Goal: Book appointment/travel/reservation

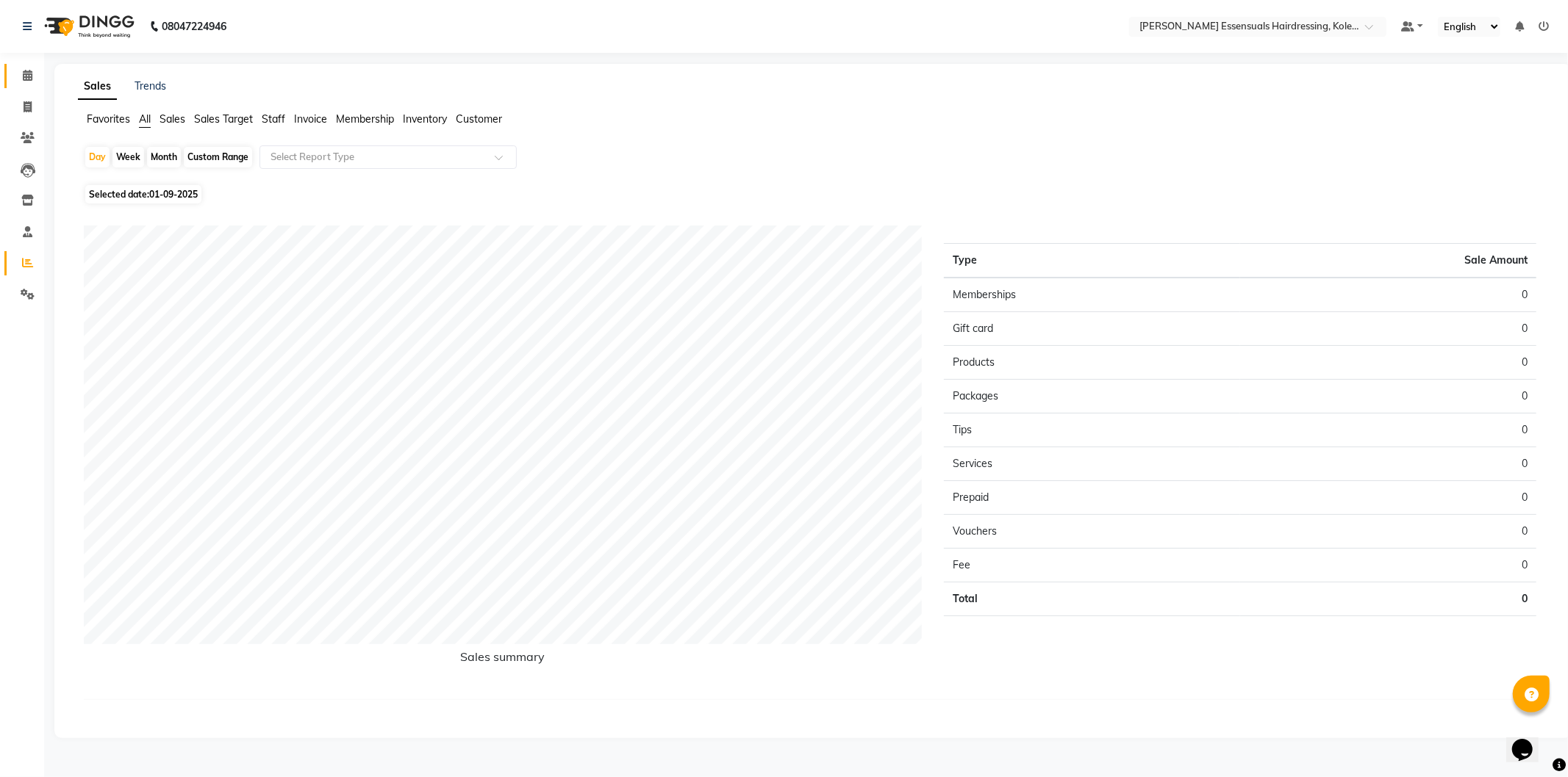
click at [26, 65] on link "Calendar" at bounding box center [22, 76] width 35 height 25
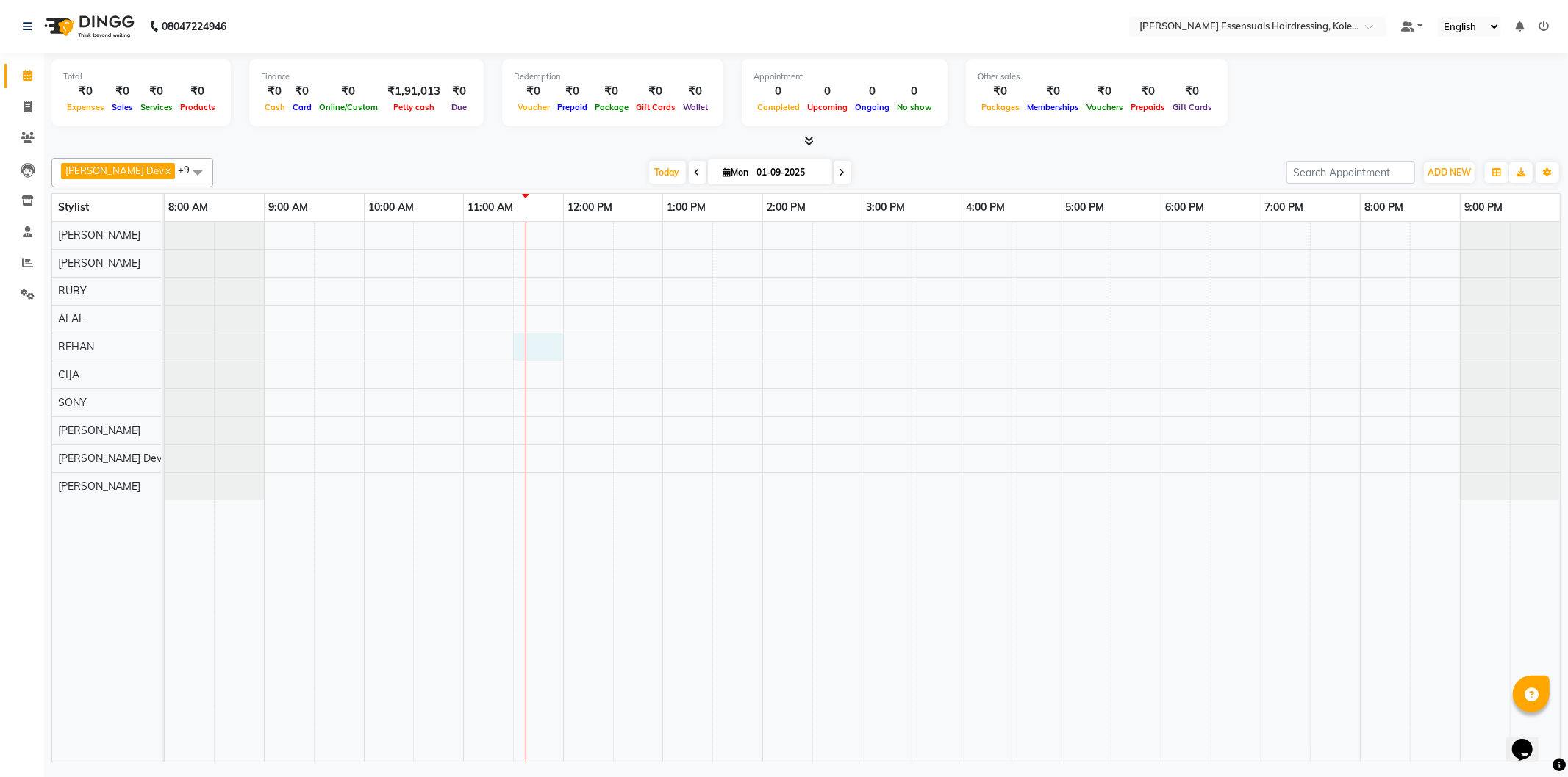
click at [524, 342] on div at bounding box center [862, 491] width 1395 height 540
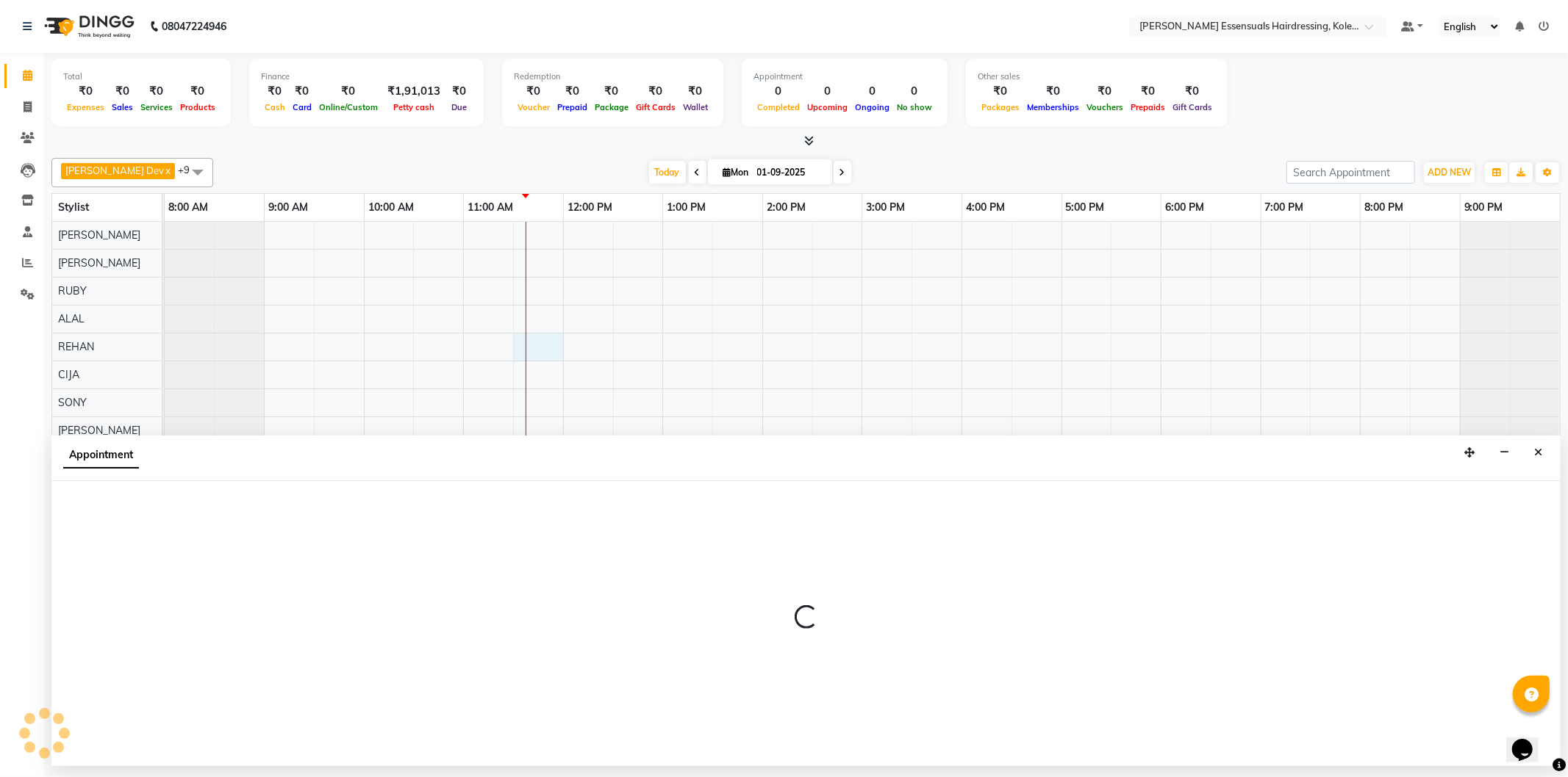
select select "79972"
select select "tentative"
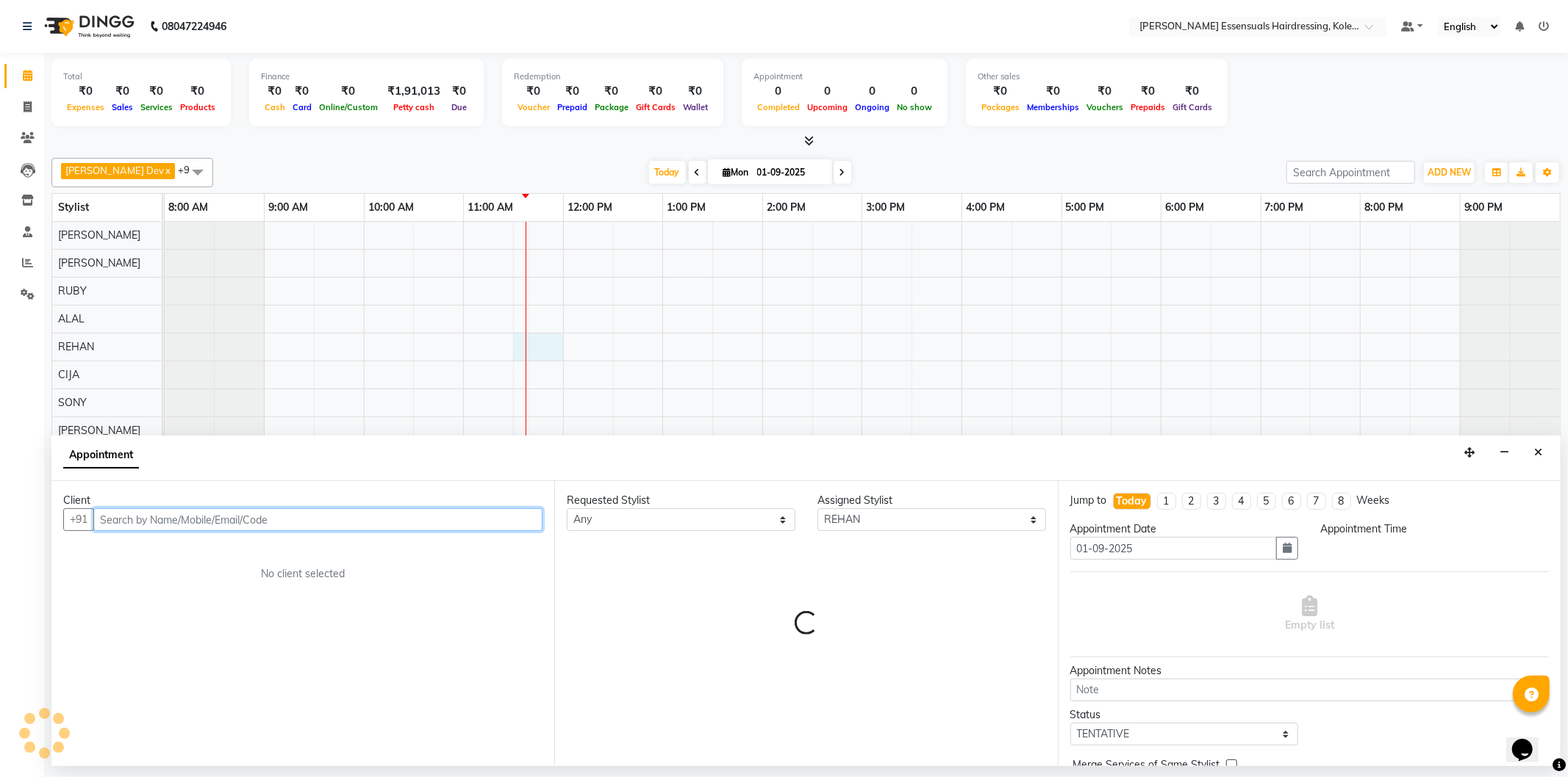
select select "690"
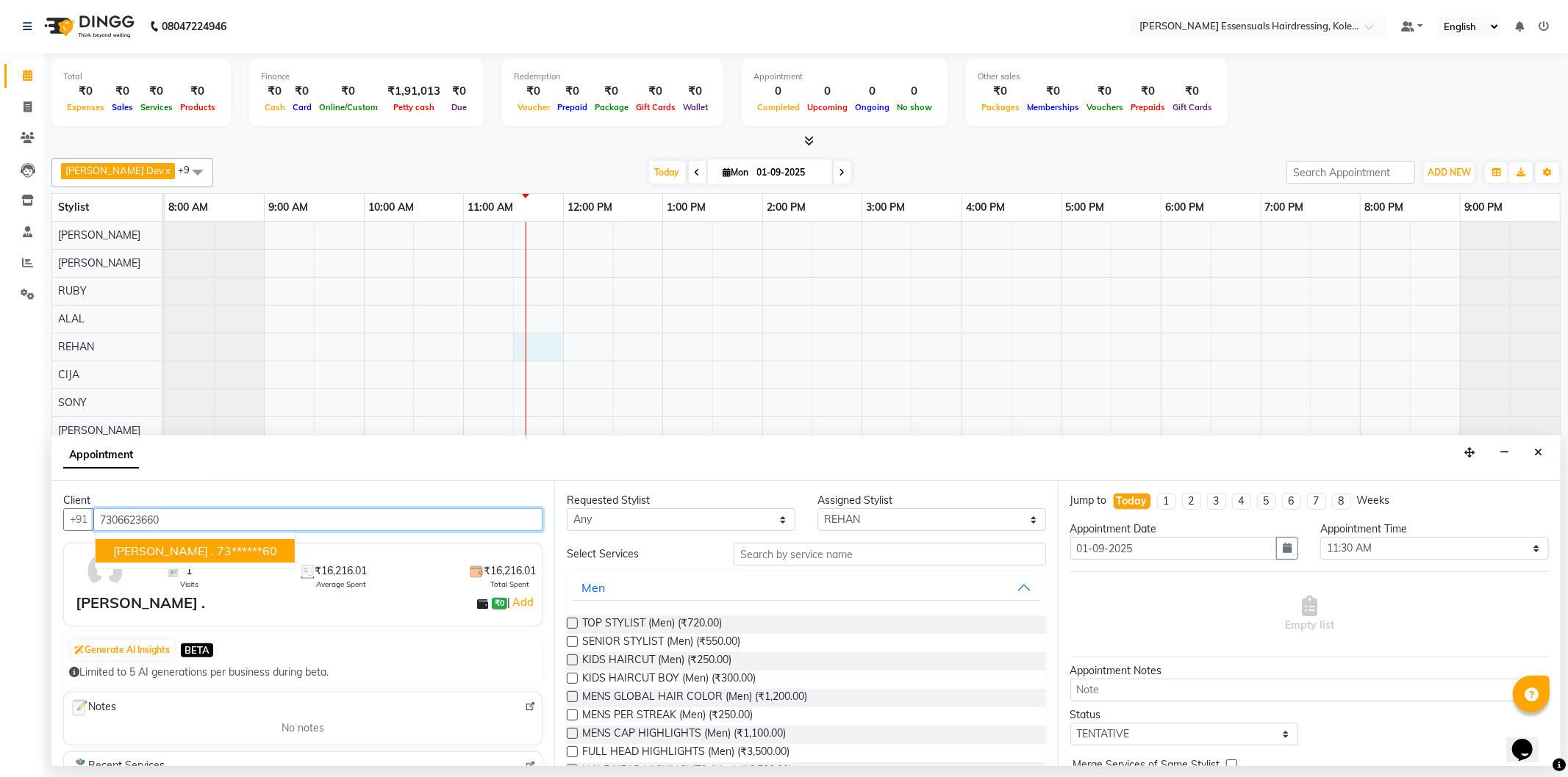
click at [240, 561] on button "[PERSON_NAME] . 73******60" at bounding box center [195, 551] width 199 height 24
type input "73******60"
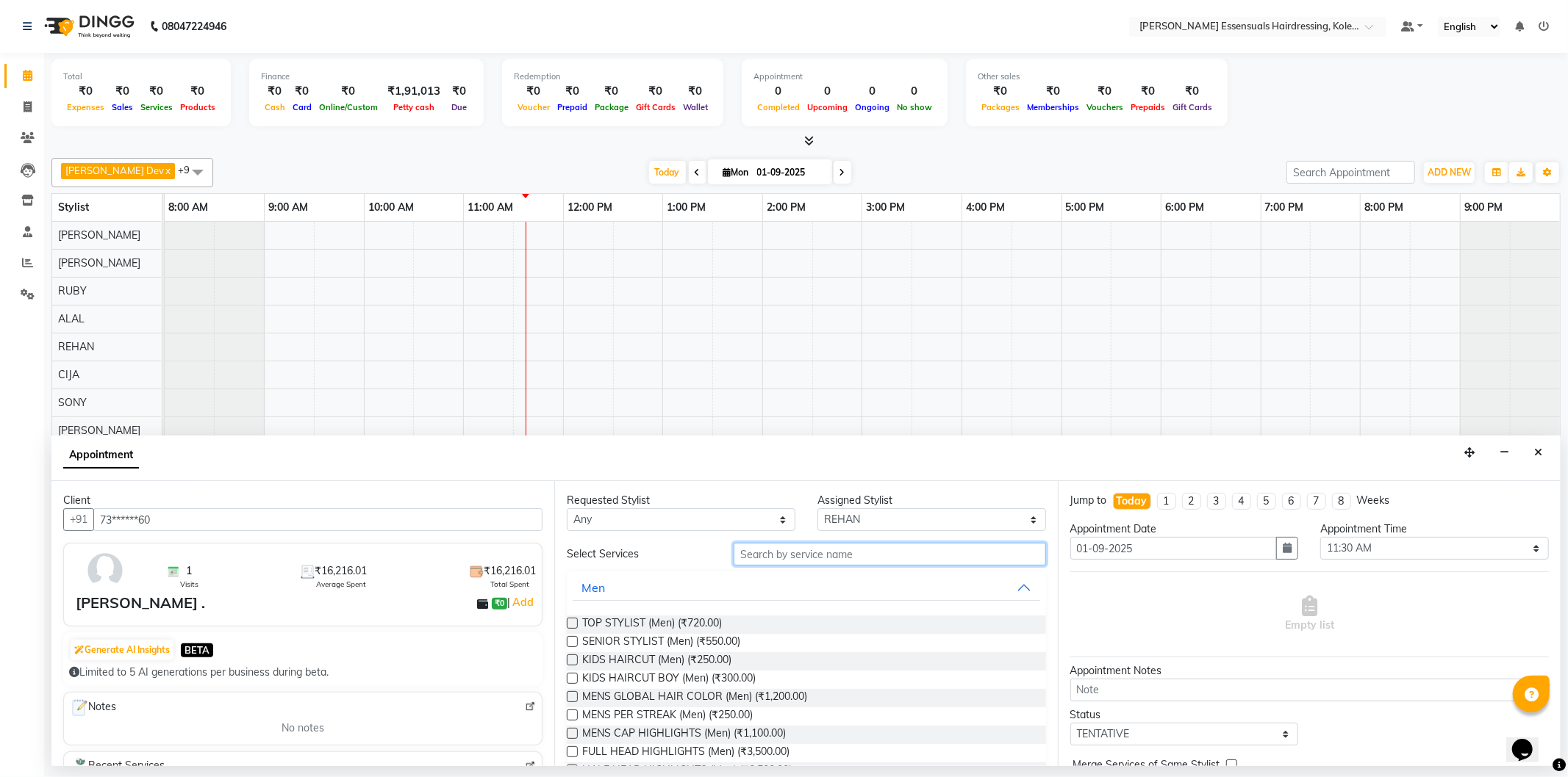
click at [777, 555] on input "text" at bounding box center [889, 554] width 312 height 23
type input "e"
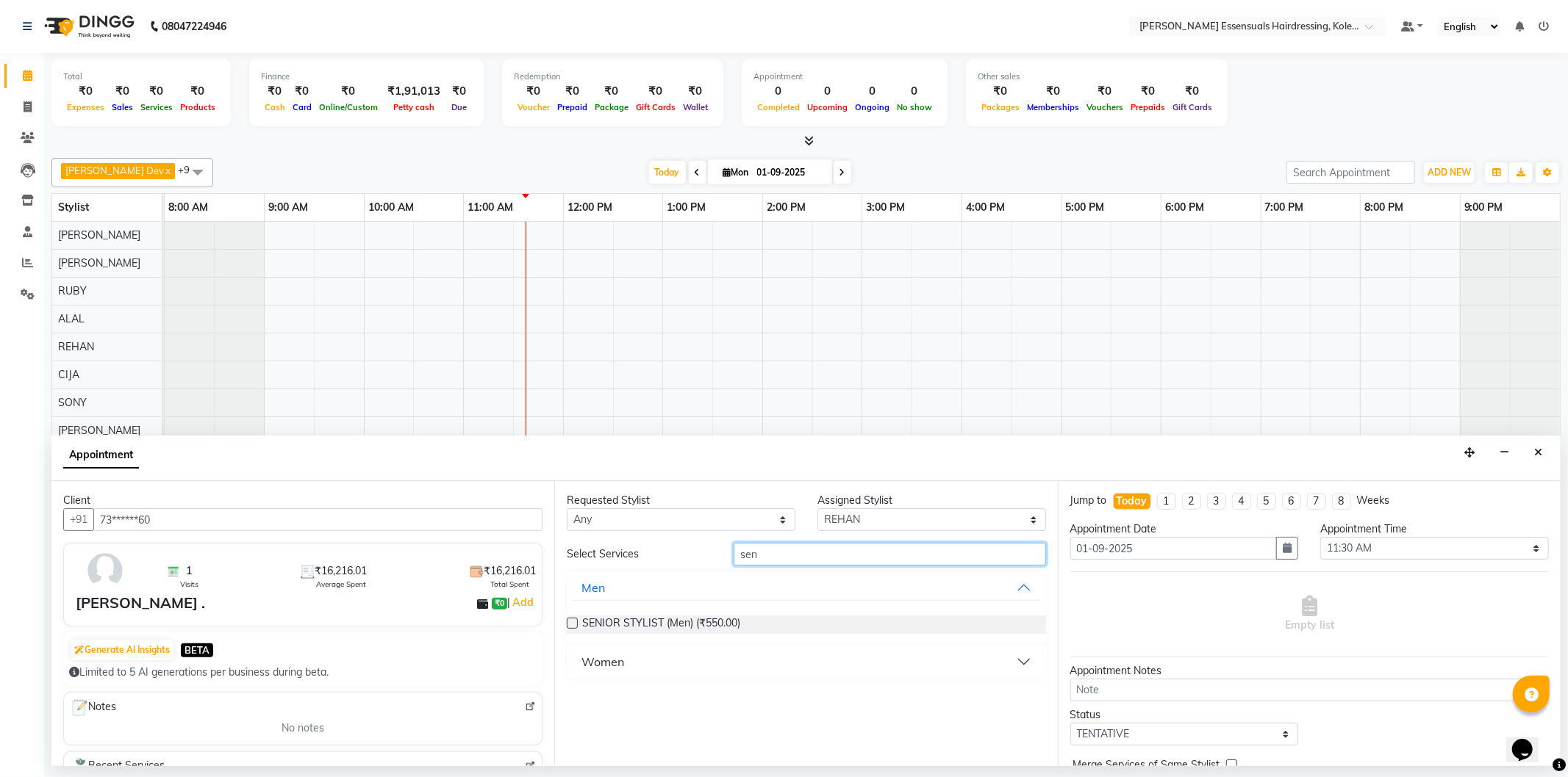
type input "sen"
click at [573, 622] on label at bounding box center [572, 623] width 11 height 11
click at [573, 622] on input "checkbox" at bounding box center [571, 625] width 10 height 10
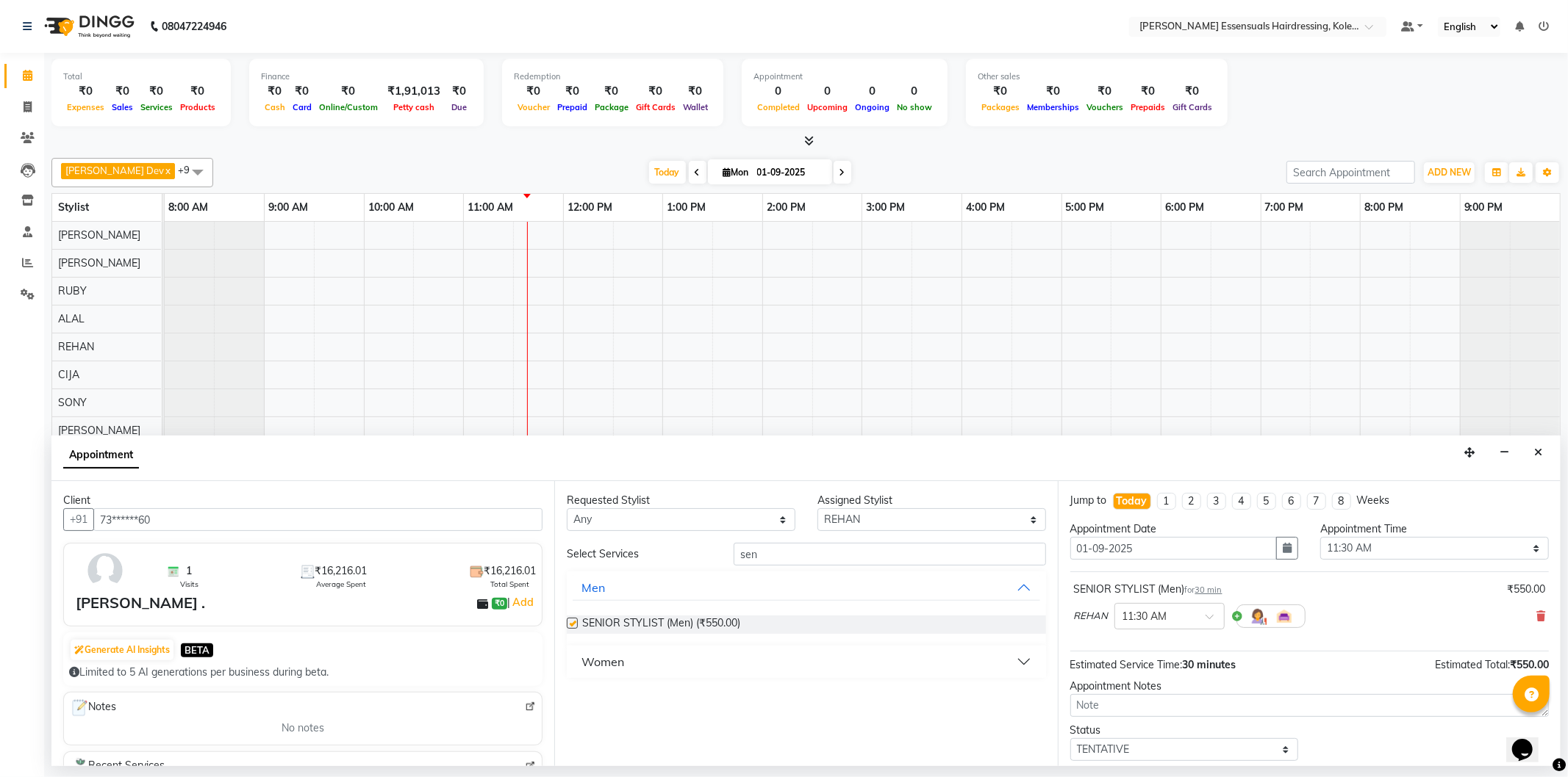
checkbox input "false"
click at [883, 523] on select "Select [PERSON_NAME] Dev [PERSON_NAME] [PERSON_NAME] [PERSON_NAME] [PERSON_NAME…" at bounding box center [931, 520] width 228 height 23
select select "79967"
click at [817, 509] on select "Select [PERSON_NAME] Dev [PERSON_NAME] [PERSON_NAME] [PERSON_NAME] [PERSON_NAME…" at bounding box center [931, 520] width 228 height 23
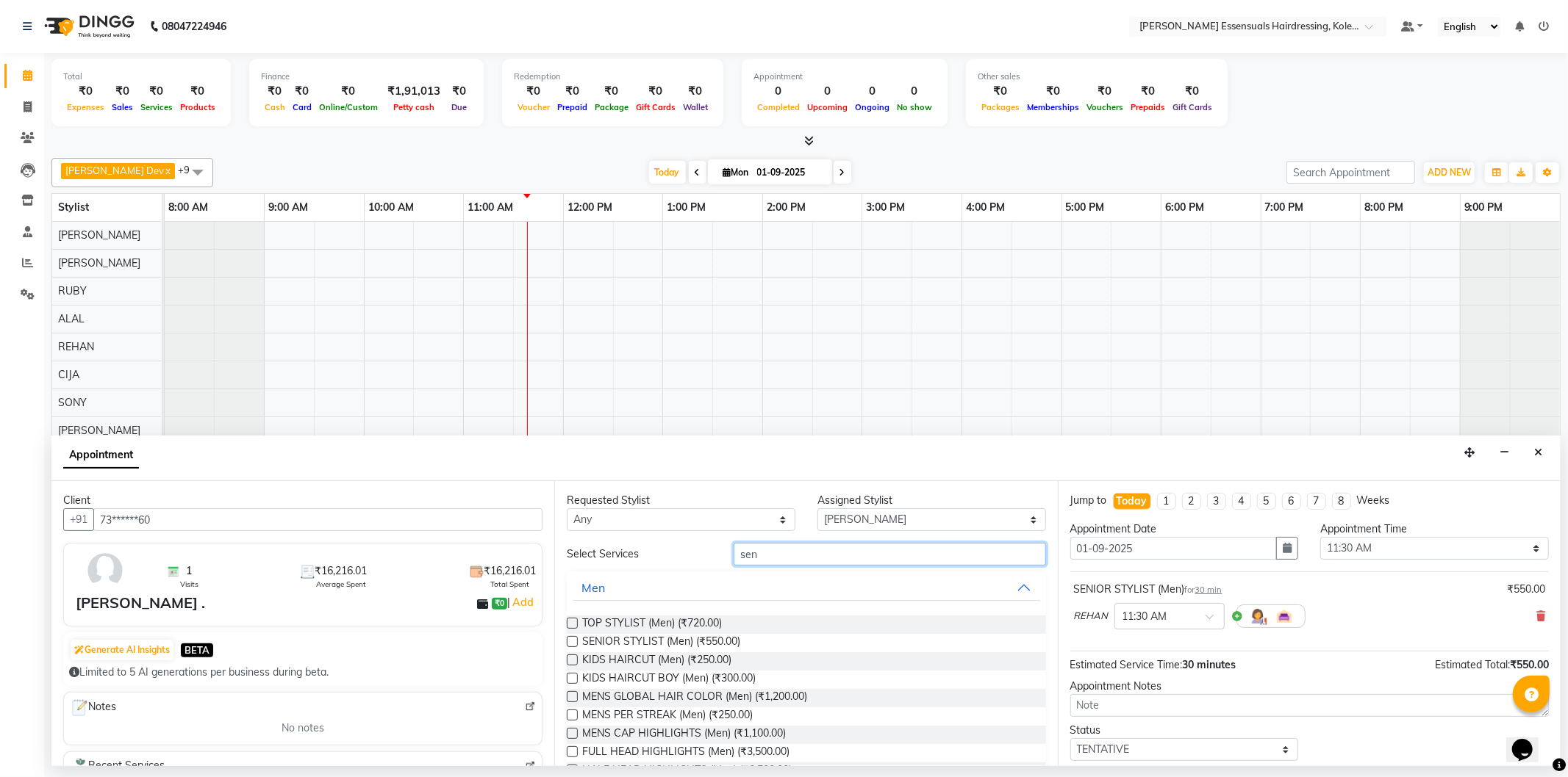
click at [779, 557] on input "sen" at bounding box center [889, 554] width 312 height 23
type input "s"
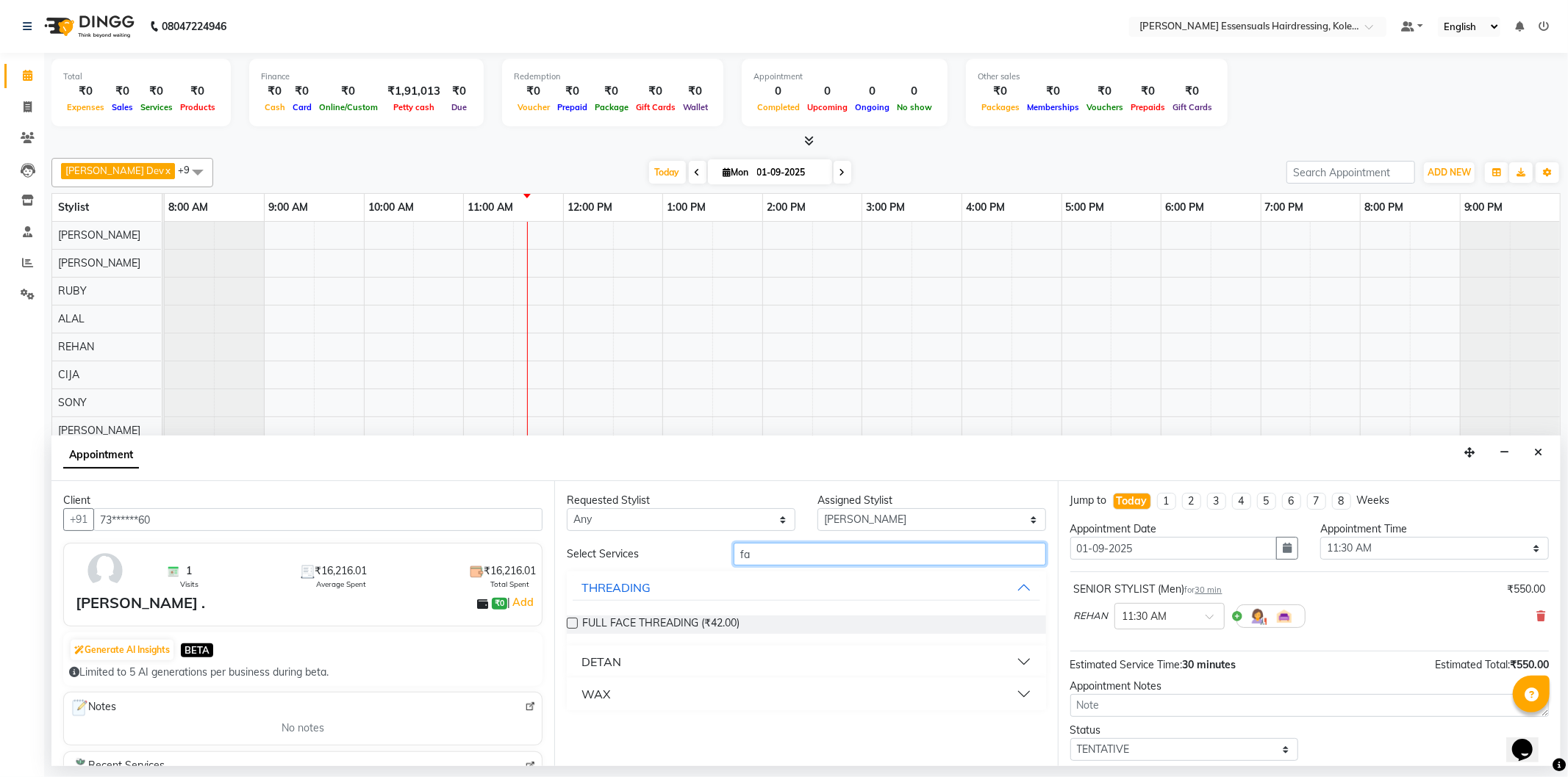
type input "f"
type input "tint"
click at [571, 620] on label at bounding box center [572, 623] width 11 height 11
click at [571, 620] on input "checkbox" at bounding box center [571, 625] width 10 height 10
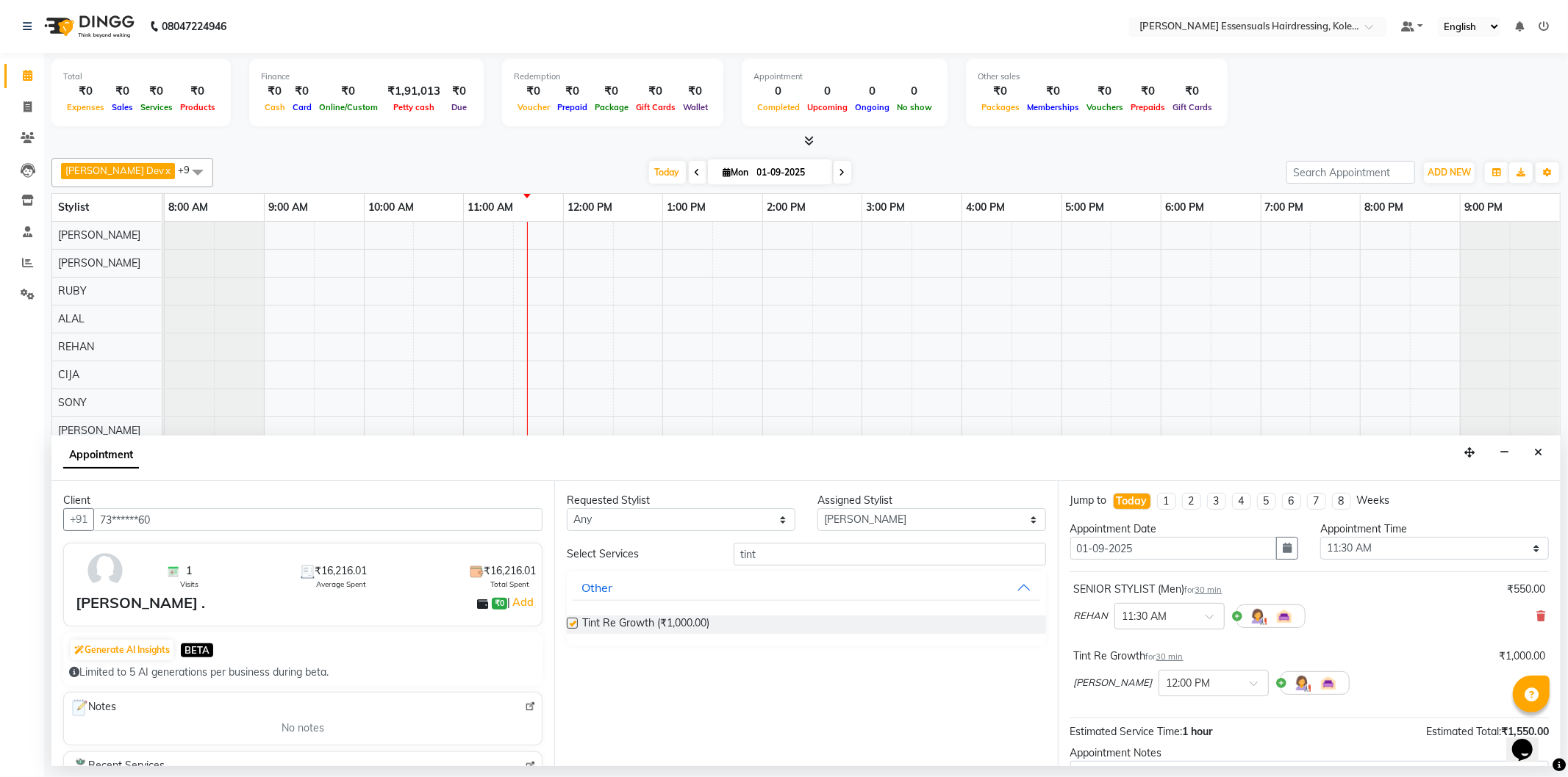
checkbox input "false"
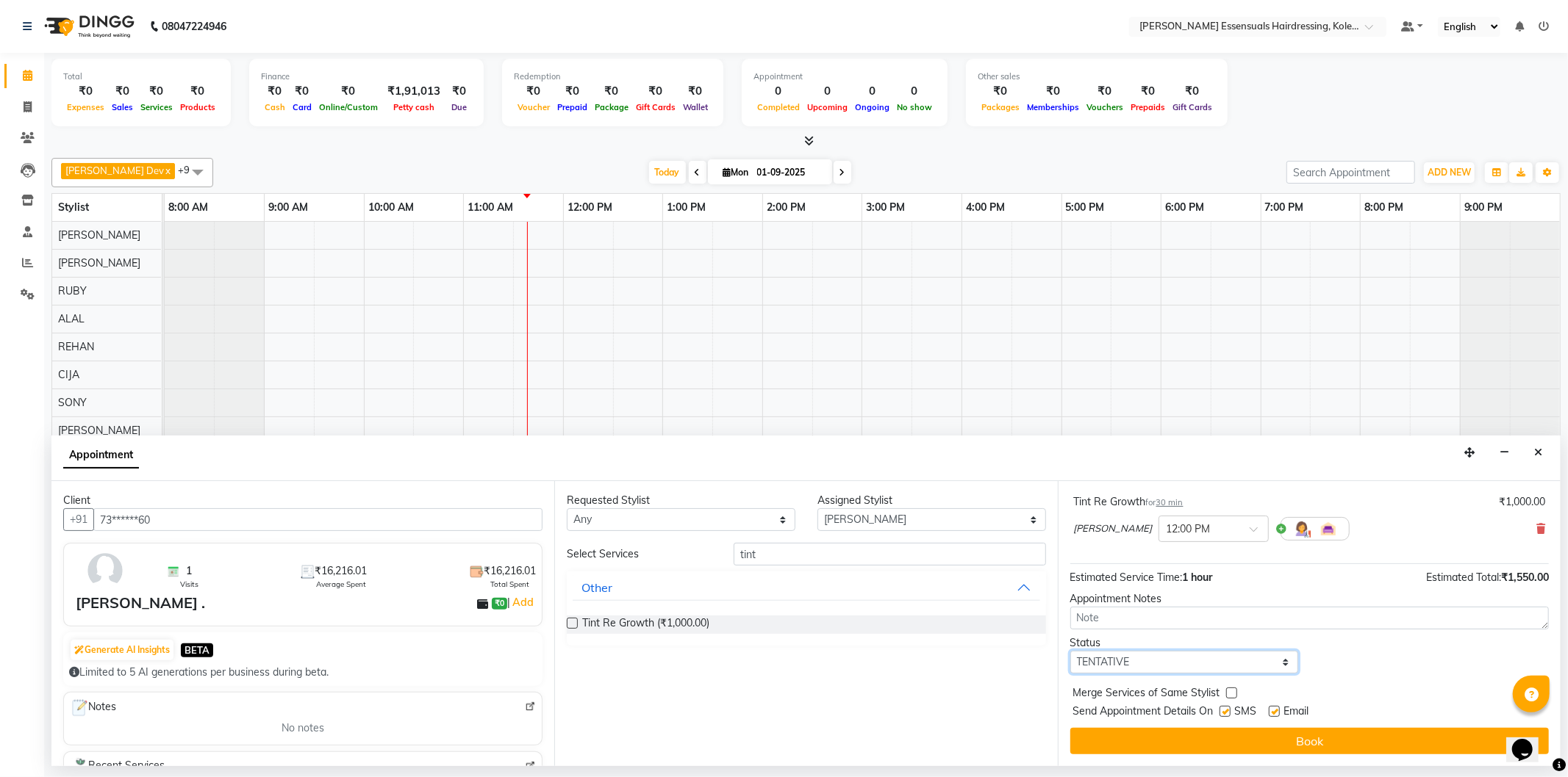
click at [1122, 654] on select "Select TENTATIVE CONFIRM CHECK-IN UPCOMING" at bounding box center [1184, 662] width 228 height 23
select select "check-in"
click at [1070, 651] on select "Select TENTATIVE CONFIRM CHECK-IN UPCOMING" at bounding box center [1184, 662] width 228 height 23
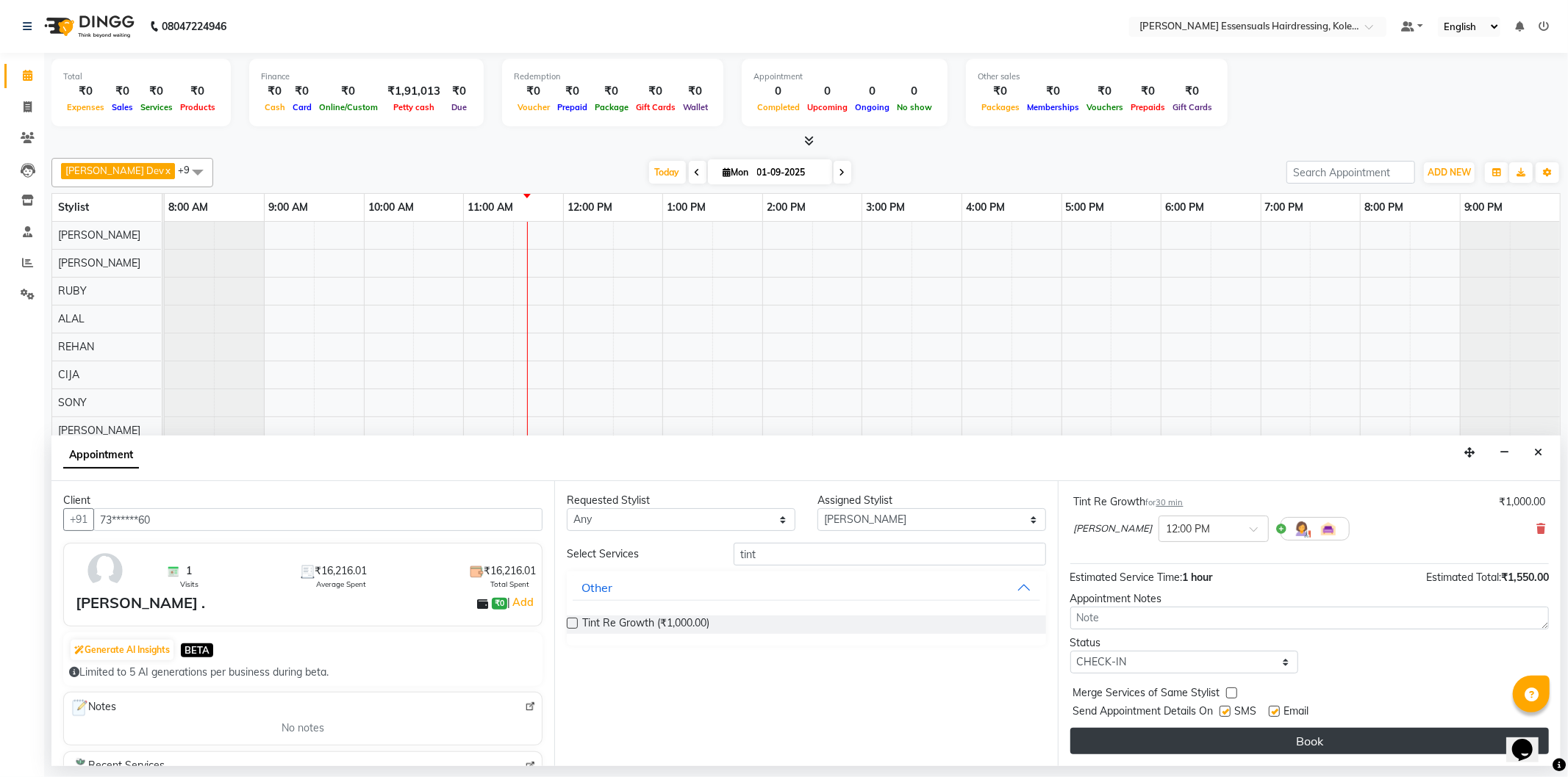
click at [1140, 752] on button "Book" at bounding box center [1309, 741] width 478 height 27
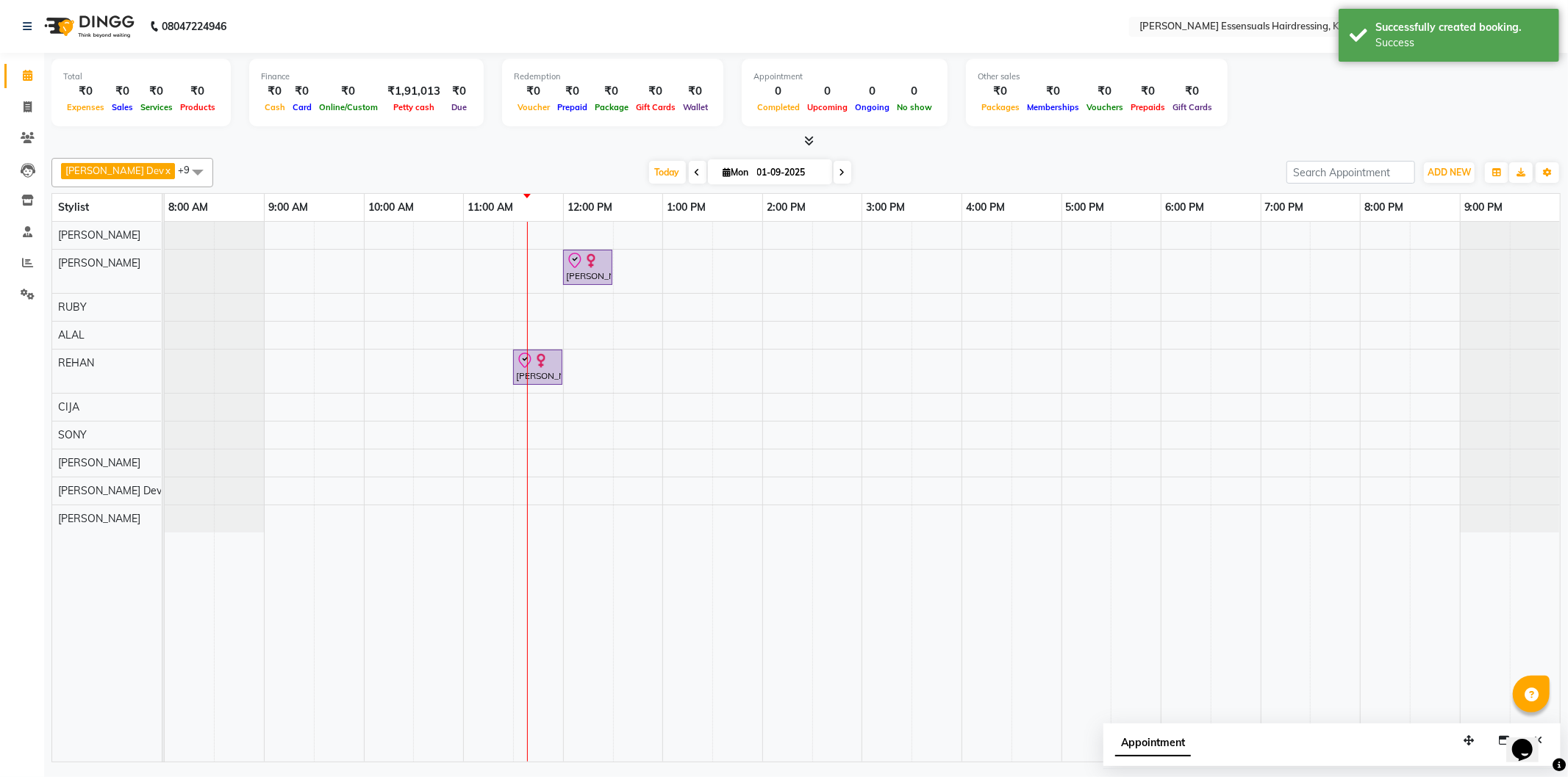
drag, startPoint x: 569, startPoint y: 268, endPoint x: 533, endPoint y: 266, distance: 36.1
click at [533, 266] on div "[PERSON_NAME] ., TK01, 12:00 PM-12:30 PM, Tint Re Growth [PERSON_NAME] ., TK01,…" at bounding box center [862, 491] width 1395 height 540
click at [1265, 303] on div "[PERSON_NAME] ., TK01, 12:00 PM-12:30 PM, Tint Re Growth [PERSON_NAME] ., TK01,…" at bounding box center [862, 491] width 1395 height 540
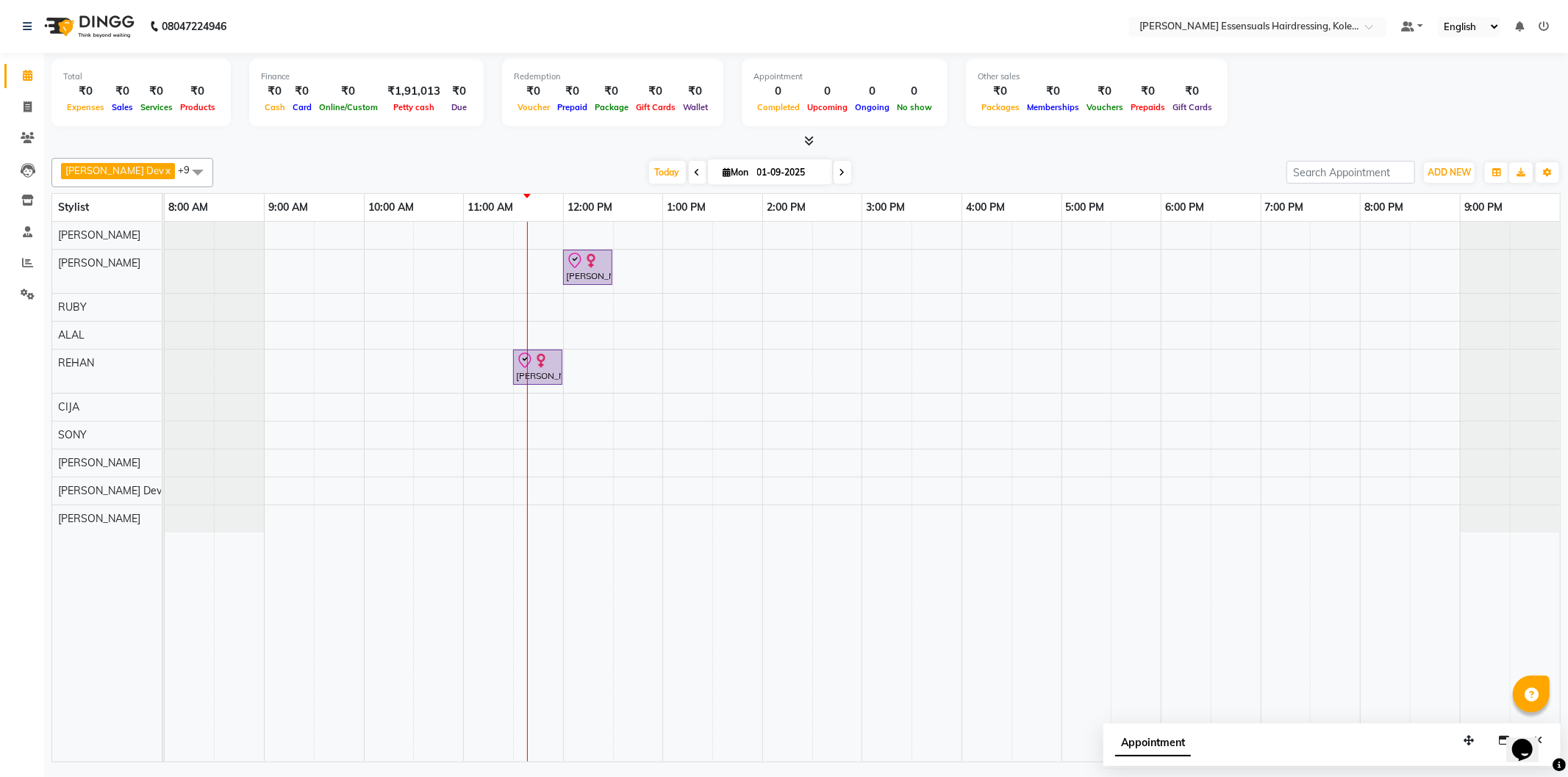
select select "79968"
select select "1140"
select select "tentative"
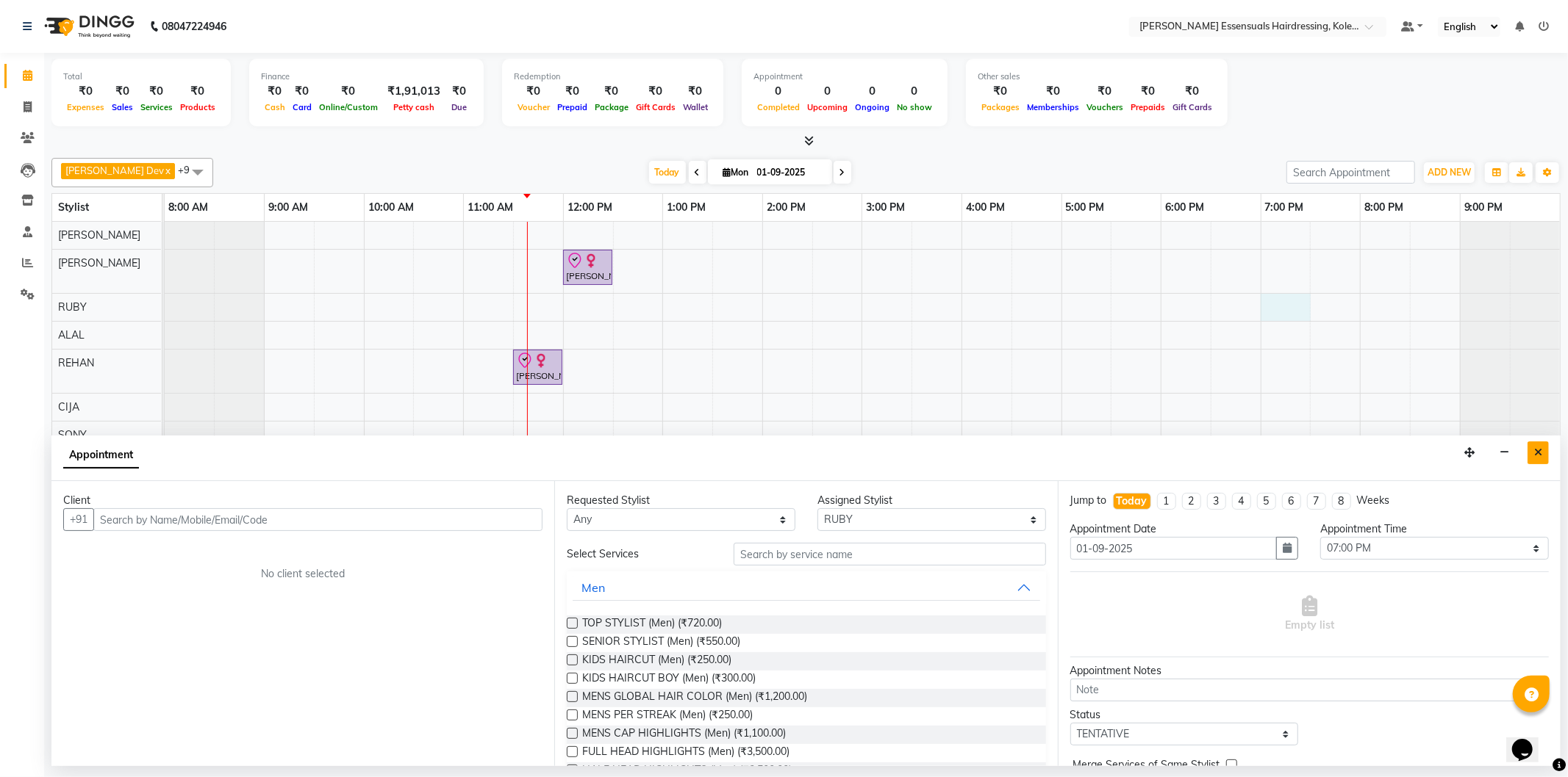
click at [1536, 454] on icon "Close" at bounding box center [1538, 453] width 8 height 10
